Goal: Task Accomplishment & Management: Manage account settings

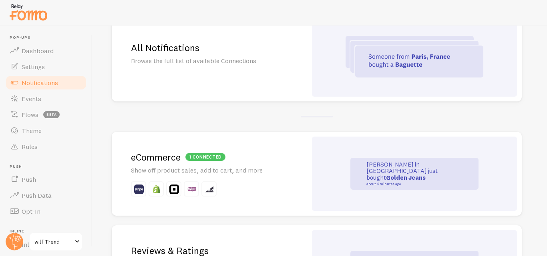
scroll to position [88, 0]
click at [279, 52] on h2 "All Notifications" at bounding box center [209, 48] width 157 height 12
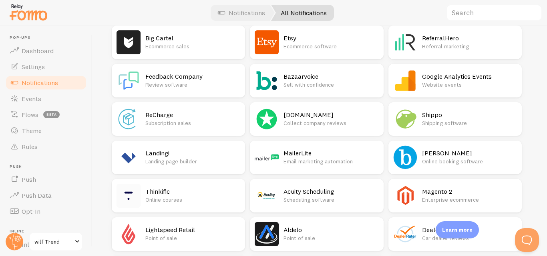
scroll to position [1375, 0]
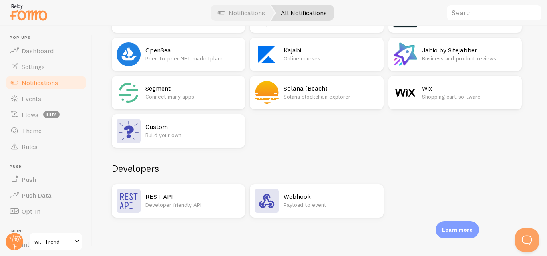
click at [313, 199] on h2 "Webhook" at bounding box center [330, 197] width 95 height 8
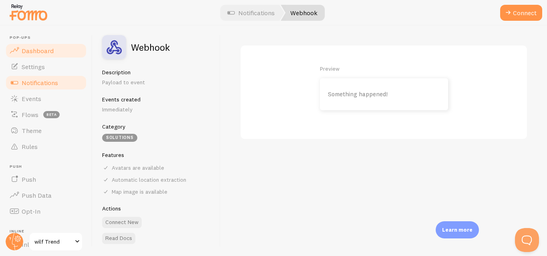
click at [29, 51] on span "Dashboard" at bounding box center [38, 51] width 32 height 8
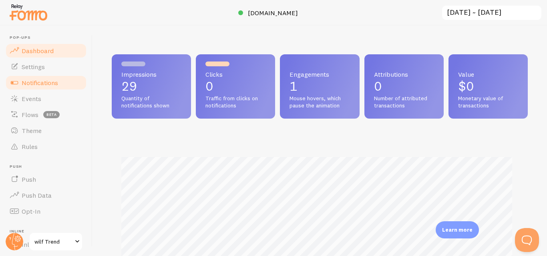
click at [32, 87] on link "Notifications" at bounding box center [46, 83] width 82 height 16
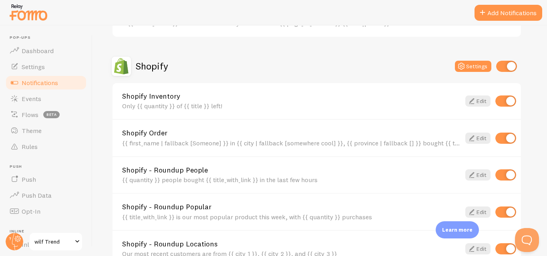
scroll to position [388, 0]
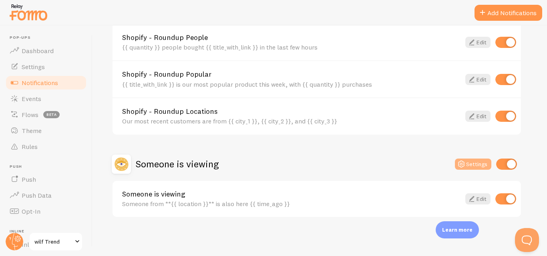
click at [472, 163] on button "Settings" at bounding box center [472, 164] width 36 height 11
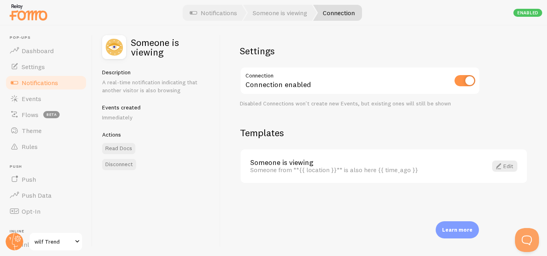
click at [338, 13] on link "Connection" at bounding box center [337, 13] width 49 height 16
click at [30, 48] on span "Dashboard" at bounding box center [38, 51] width 32 height 8
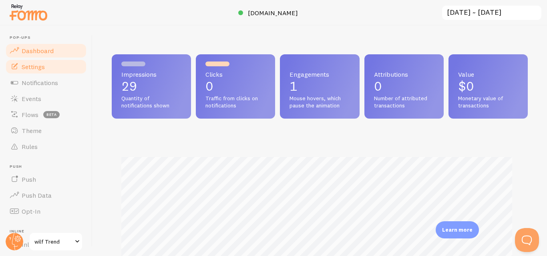
scroll to position [210, 410]
click at [38, 68] on span "Settings" at bounding box center [33, 67] width 23 height 8
